Goal: Transaction & Acquisition: Book appointment/travel/reservation

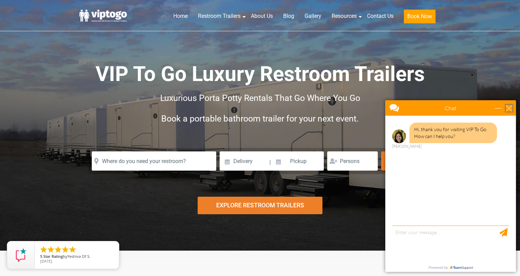
click at [509, 106] on div "close" at bounding box center [508, 108] width 7 height 7
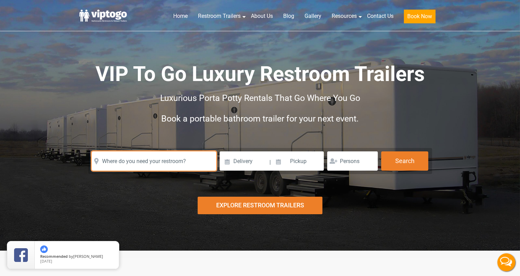
click at [191, 152] on input "text" at bounding box center [154, 161] width 124 height 19
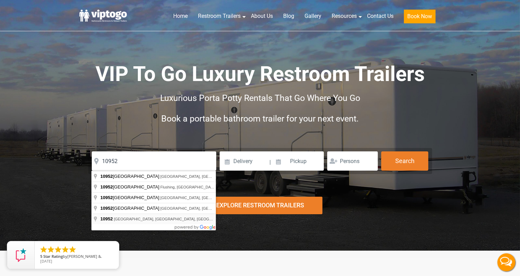
type input "Monsey, [GEOGRAPHIC_DATA] 10952, [GEOGRAPHIC_DATA]"
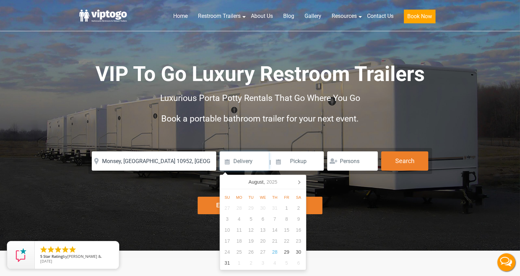
click at [245, 160] on input at bounding box center [244, 161] width 49 height 19
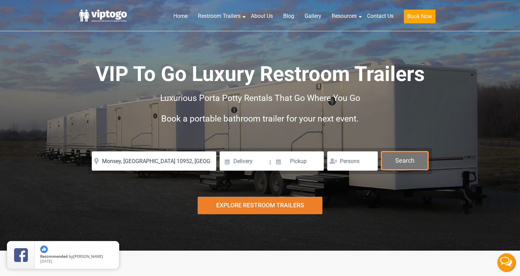
click at [414, 153] on button "Search" at bounding box center [404, 161] width 47 height 19
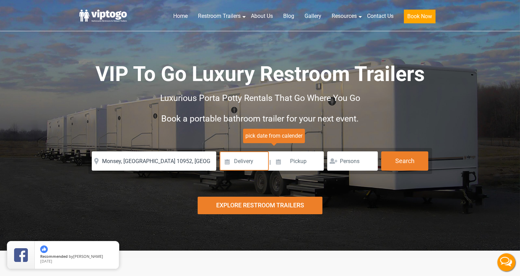
click at [296, 206] on div "Explore Restroom Trailers" at bounding box center [260, 206] width 125 height 18
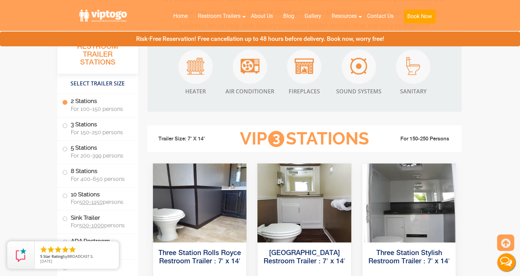
scroll to position [671, 0]
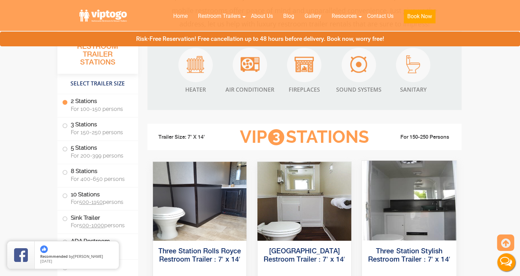
click at [459, 242] on div "Three Station Stylish Restroom Trailer : 7′ x 14′ STYLISH" at bounding box center [408, 269] width 105 height 57
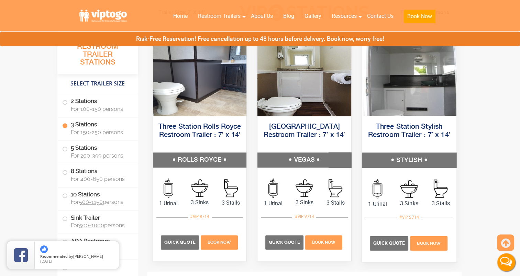
scroll to position [808, 0]
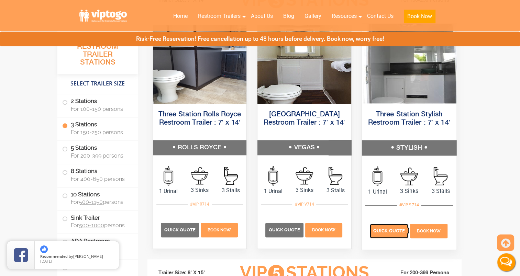
click at [403, 231] on span "Quick Quote" at bounding box center [389, 230] width 32 height 5
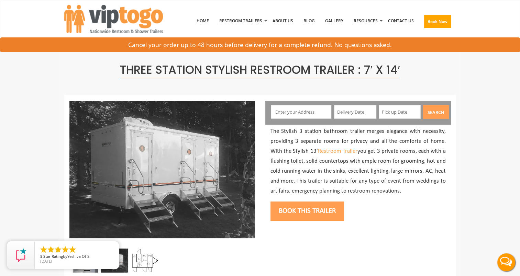
click at [300, 113] on input "text" at bounding box center [301, 112] width 60 height 14
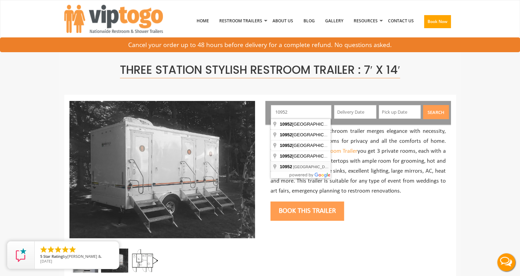
type input "Monsey, [GEOGRAPHIC_DATA] 10952, [GEOGRAPHIC_DATA]"
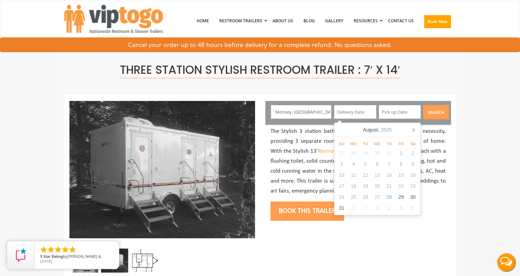
click at [353, 109] on input "text" at bounding box center [355, 112] width 42 height 14
click at [413, 131] on icon at bounding box center [414, 130] width 2 height 3
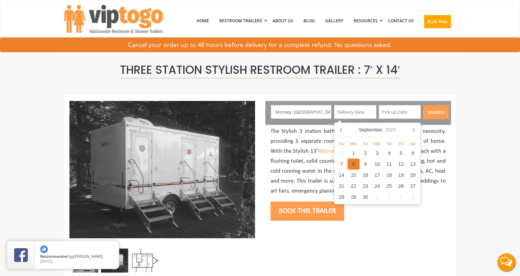
click at [356, 161] on div "8" at bounding box center [353, 164] width 12 height 11
type input "09/08/2025"
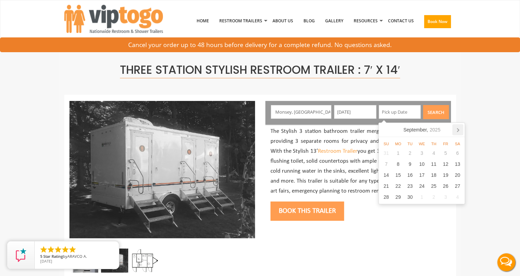
click at [456, 131] on icon at bounding box center [457, 129] width 11 height 11
click at [418, 164] on div "8" at bounding box center [422, 164] width 12 height 11
type input "10/08/2025"
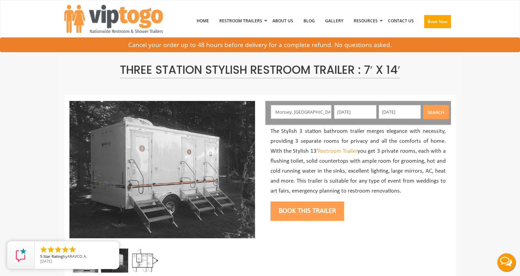
click at [305, 210] on button "Book this trailer" at bounding box center [307, 211] width 74 height 19
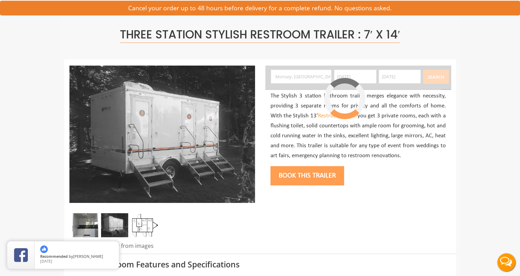
scroll to position [36, 0]
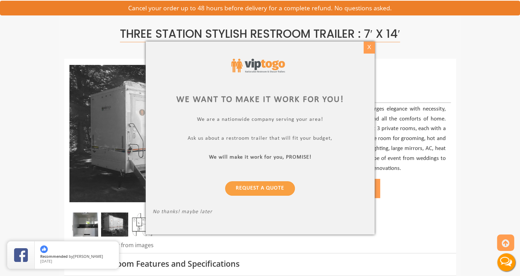
click at [369, 46] on div "X" at bounding box center [369, 48] width 11 height 12
